Goal: Information Seeking & Learning: Learn about a topic

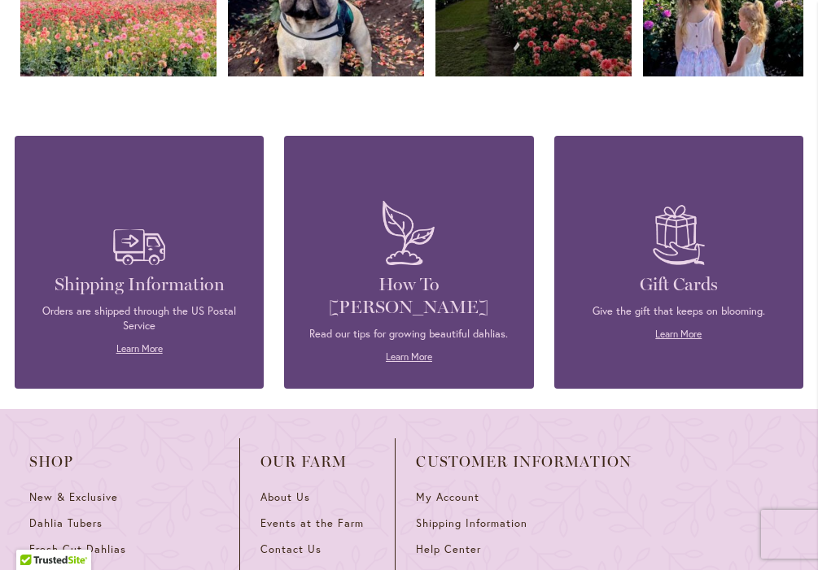
scroll to position [6427, 0]
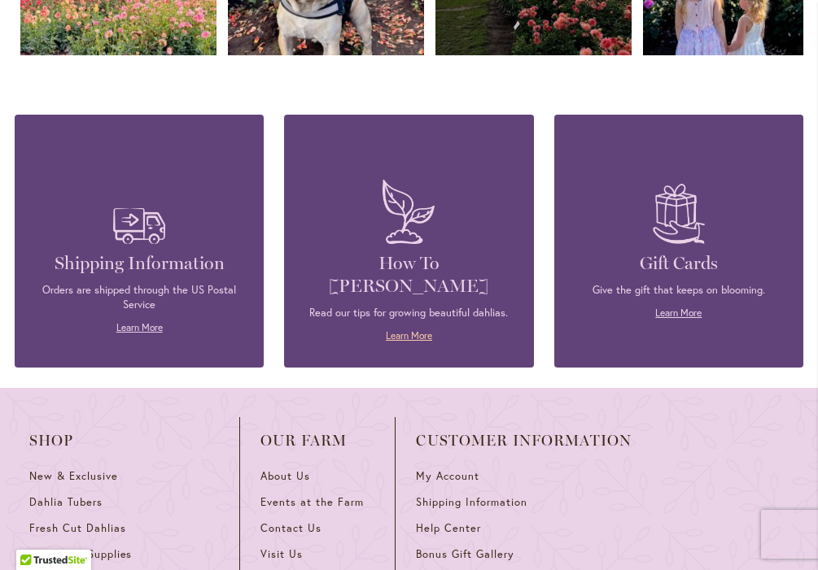
click at [401, 330] on link "Learn More" at bounding box center [409, 336] width 46 height 12
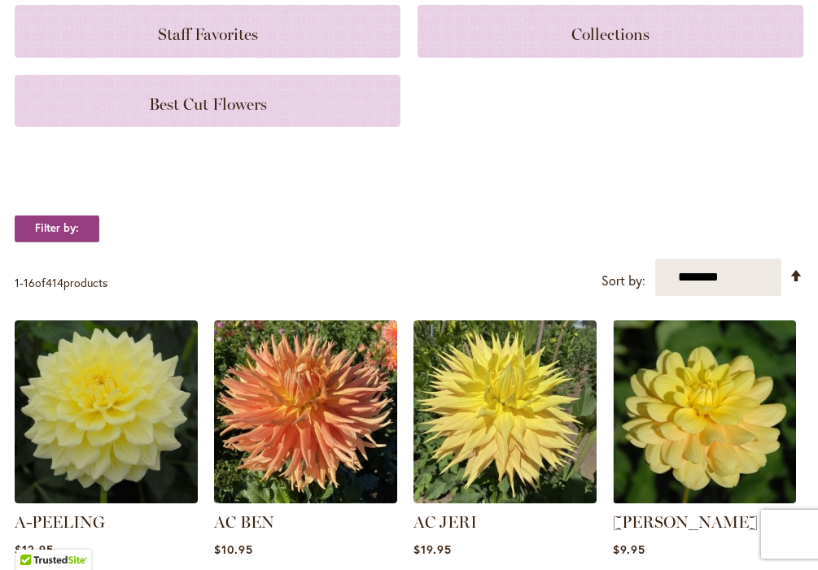
scroll to position [325, 0]
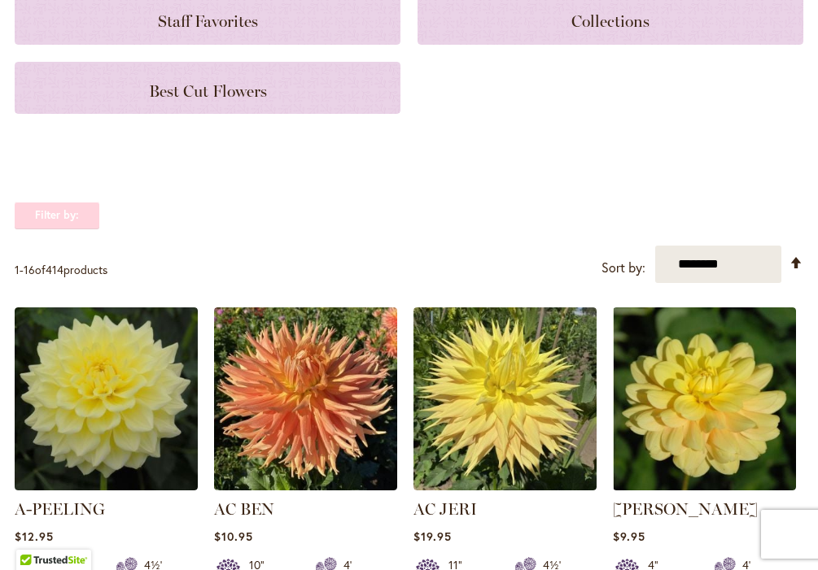
click at [75, 202] on strong "Filter by:" at bounding box center [57, 216] width 85 height 28
drag, startPoint x: 736, startPoint y: 247, endPoint x: 815, endPoint y: 22, distance: 239.1
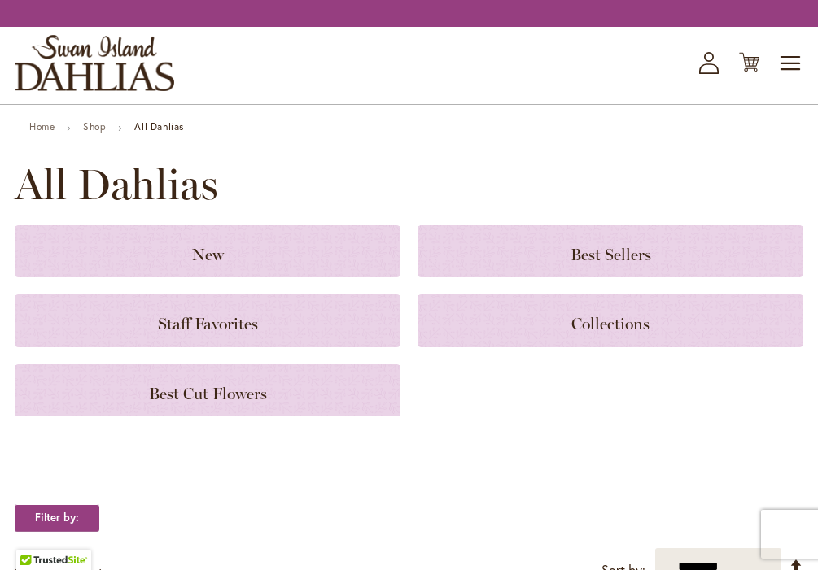
scroll to position [0, 0]
